Goal: Book appointment/travel/reservation

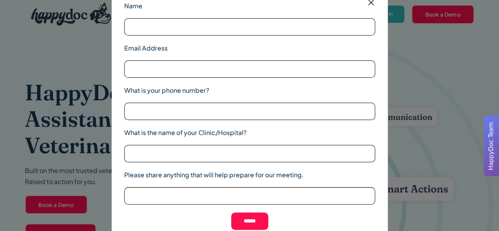
click at [371, 2] on img at bounding box center [371, 3] width 10 height 10
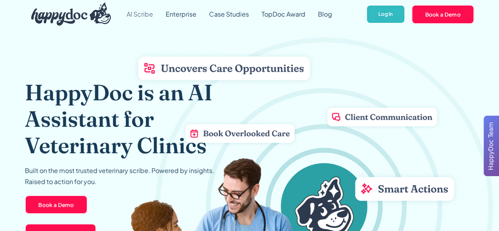
click at [140, 15] on link "AI Scribe" at bounding box center [139, 14] width 39 height 28
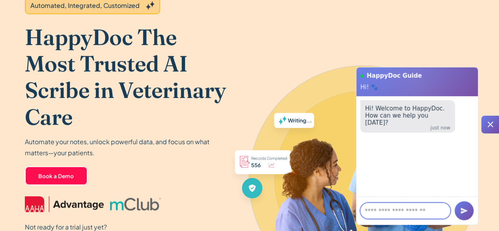
scroll to position [79, 0]
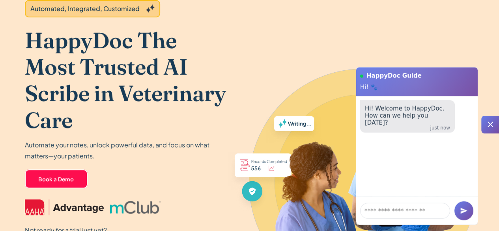
click at [491, 123] on icon at bounding box center [489, 123] width 9 height 9
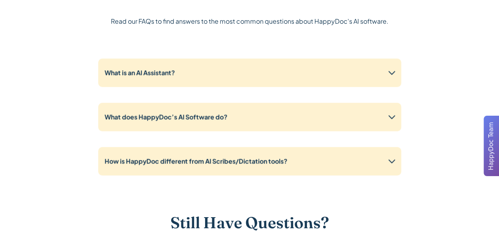
scroll to position [1972, 0]
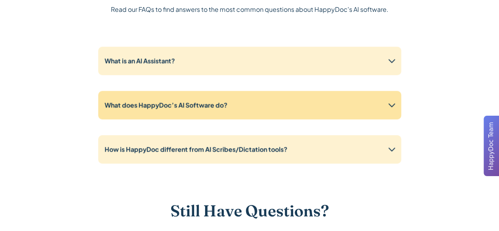
click at [394, 105] on icon at bounding box center [391, 105] width 13 height 13
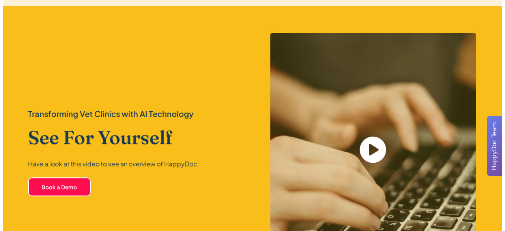
scroll to position [1685, 0]
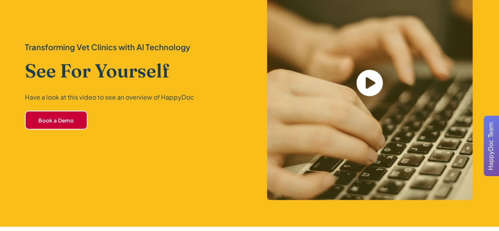
click at [71, 117] on link "Book a Demo" at bounding box center [56, 119] width 63 height 19
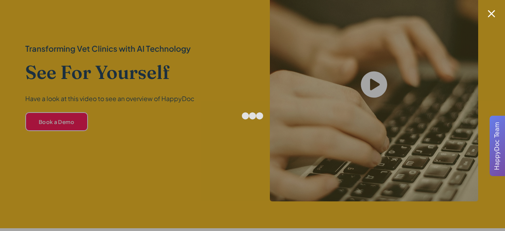
click at [33, 196] on div at bounding box center [252, 115] width 505 height 231
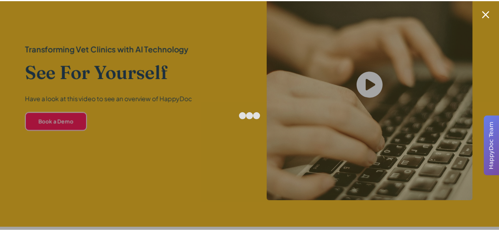
scroll to position [1684, 0]
